Goal: Find specific page/section: Find specific page/section

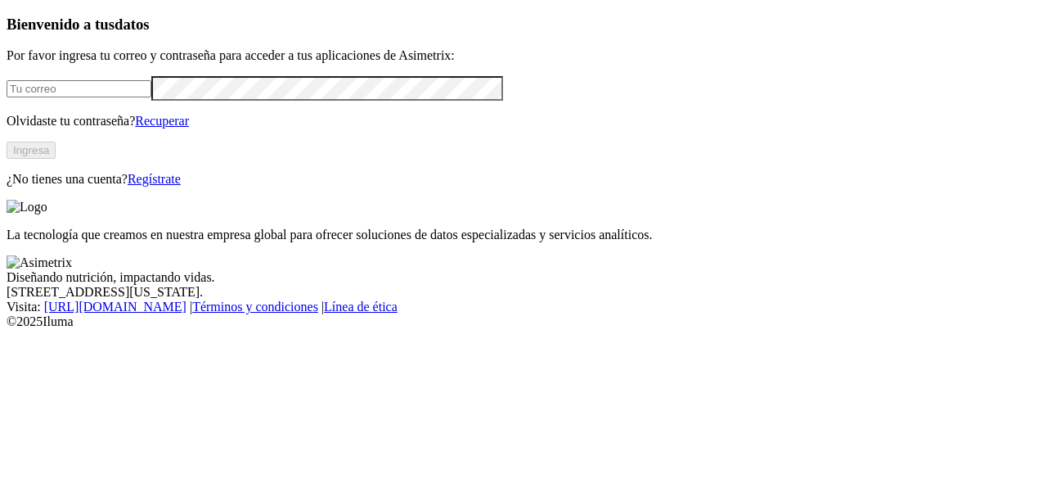
type input "[PERSON_NAME][EMAIL_ADDRESS][PERSON_NAME][DOMAIN_NAME]"
click at [56, 159] on button "Ingresa" at bounding box center [31, 150] width 49 height 17
